Goal: Find specific page/section: Find specific page/section

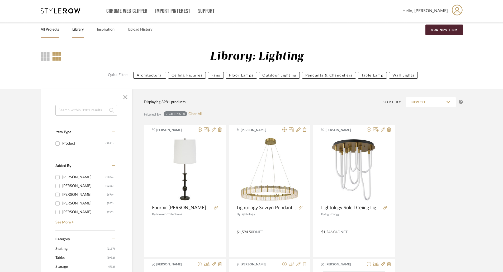
click at [59, 29] on link "All Projects" at bounding box center [50, 29] width 18 height 7
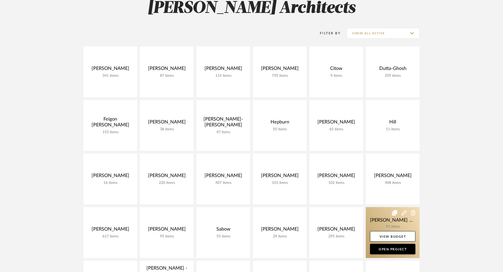
scroll to position [106, 0]
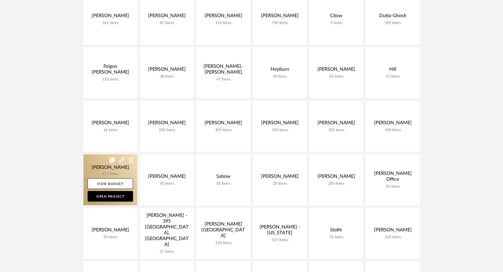
click at [115, 171] on link at bounding box center [110, 179] width 54 height 51
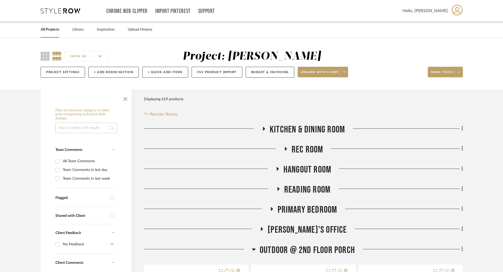
scroll to position [106, 0]
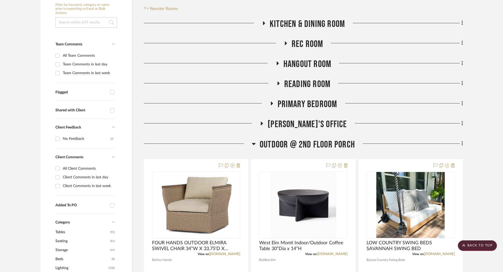
click at [272, 103] on icon at bounding box center [272, 104] width 2 height 4
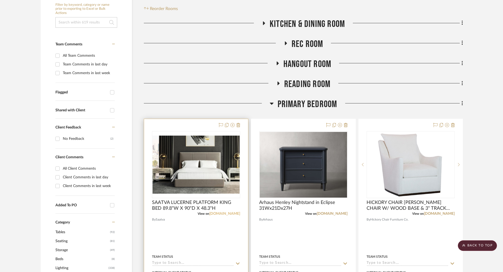
click at [236, 215] on link "[DOMAIN_NAME]" at bounding box center [224, 214] width 31 height 4
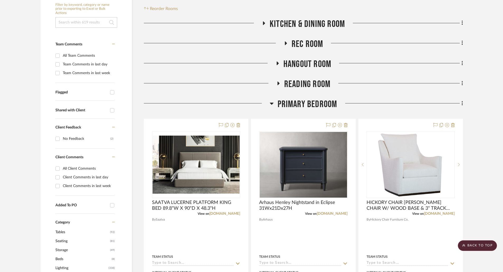
click at [271, 104] on icon at bounding box center [272, 104] width 4 height 2
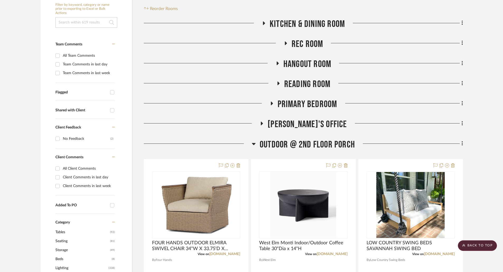
click at [285, 43] on icon at bounding box center [286, 43] width 2 height 4
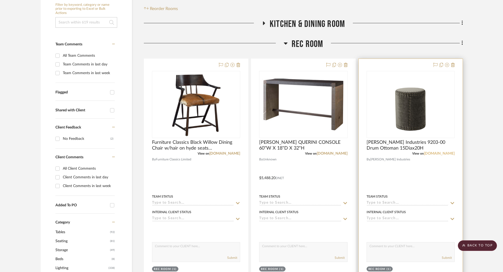
click at [432, 153] on link "[DOMAIN_NAME]" at bounding box center [439, 154] width 31 height 4
